Goal: Information Seeking & Learning: Find specific fact

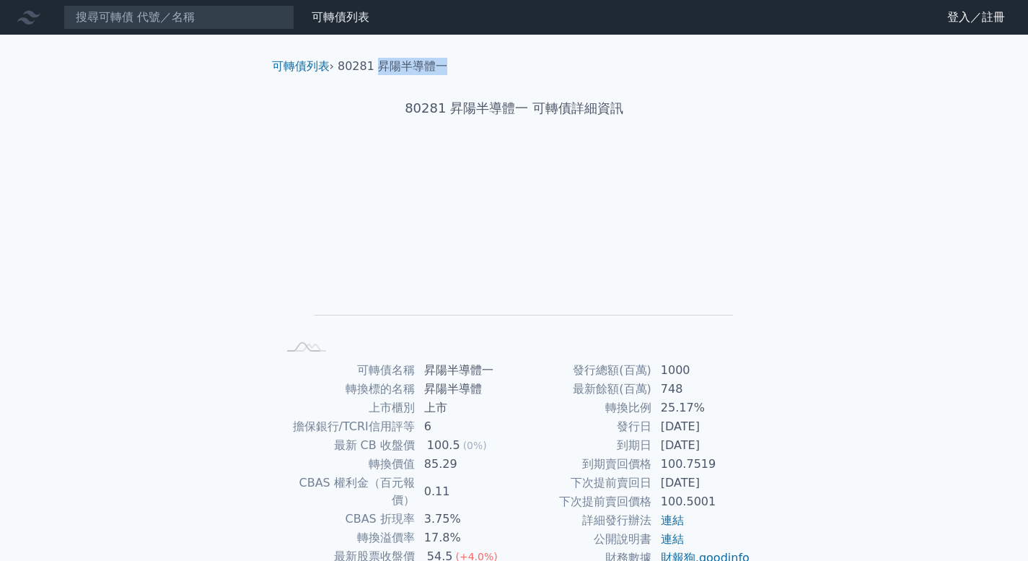
drag, startPoint x: 377, startPoint y: 66, endPoint x: 445, endPoint y: 63, distance: 68.6
click at [445, 63] on ol "可轉債列表 › 80281 昇陽半導體一" at bounding box center [514, 66] width 508 height 17
copy li "昇陽半導體一"
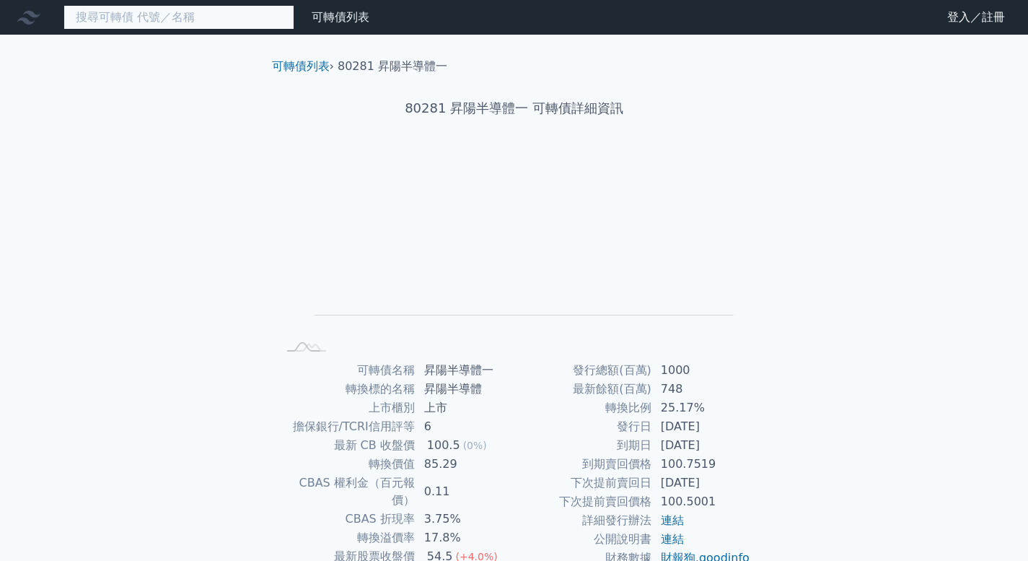
click at [184, 19] on input at bounding box center [178, 17] width 231 height 25
paste input "昇陽半導體一"
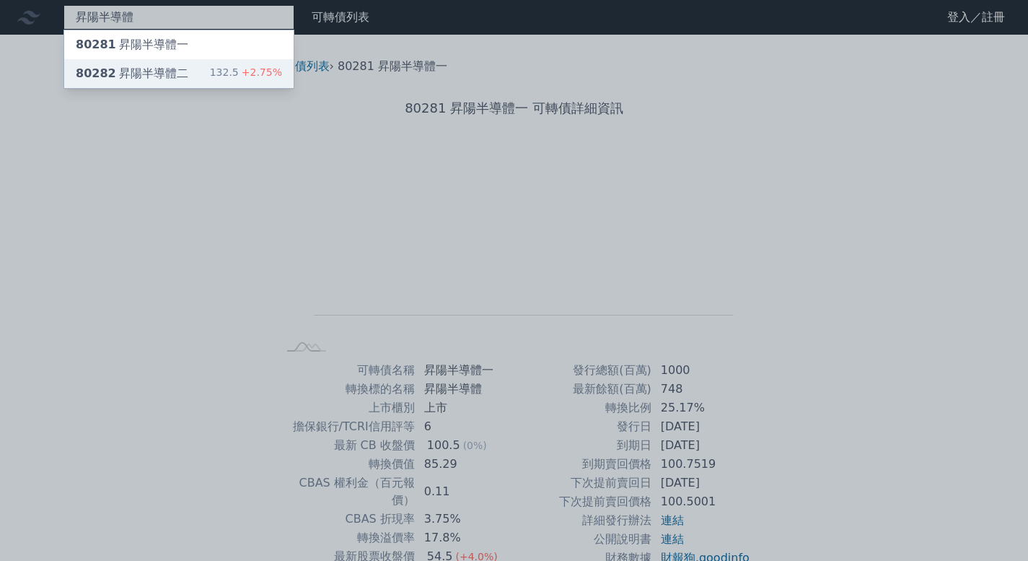
type input "昇陽半導體"
click at [183, 66] on div "80282 昇陽半導體二 132.5 +2.75%" at bounding box center [178, 73] width 229 height 29
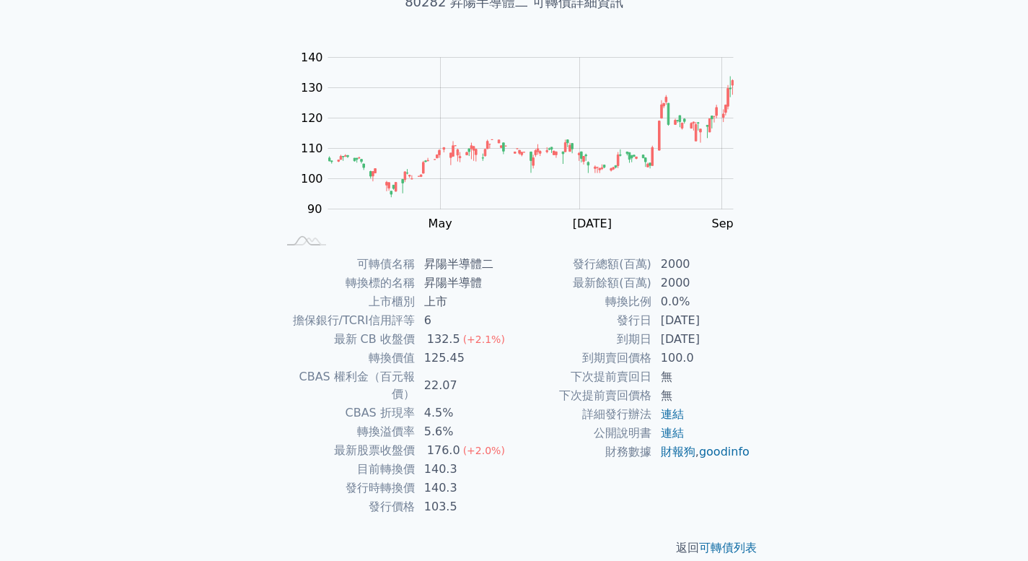
scroll to position [108, 0]
